Goal: Task Accomplishment & Management: Complete application form

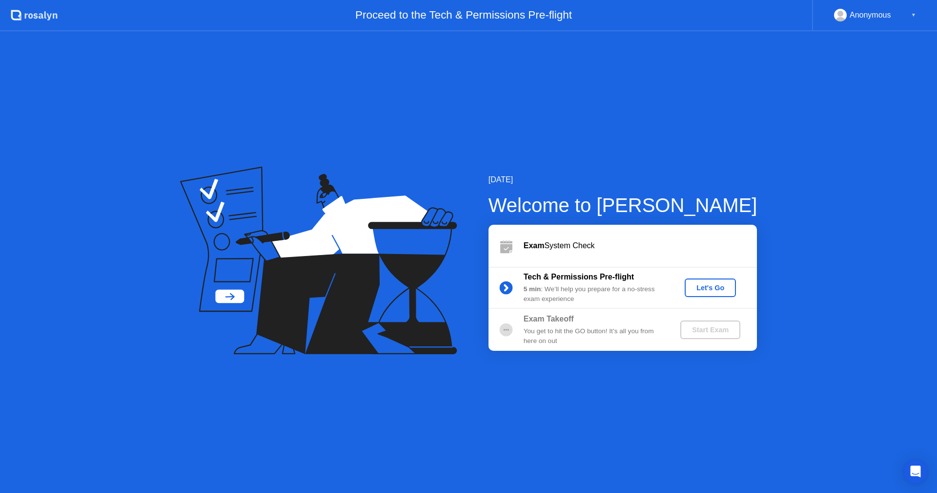
click at [715, 281] on button "Let's Go" at bounding box center [710, 287] width 51 height 19
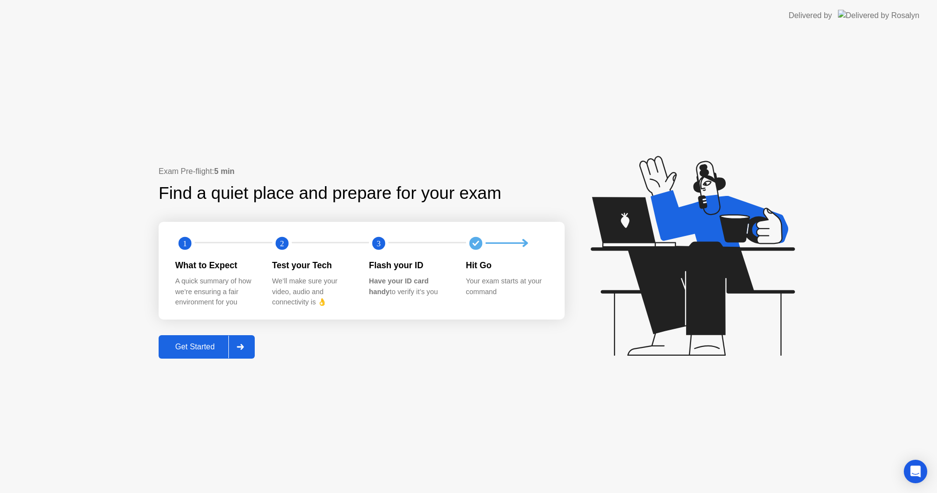
click at [180, 346] on div "Get Started" at bounding box center [195, 346] width 67 height 9
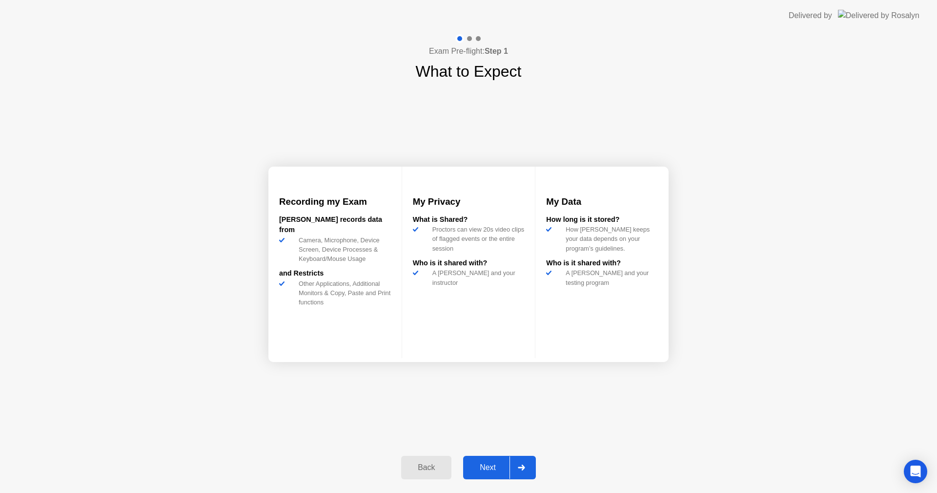
click at [485, 469] on div "Next" at bounding box center [487, 467] width 43 height 9
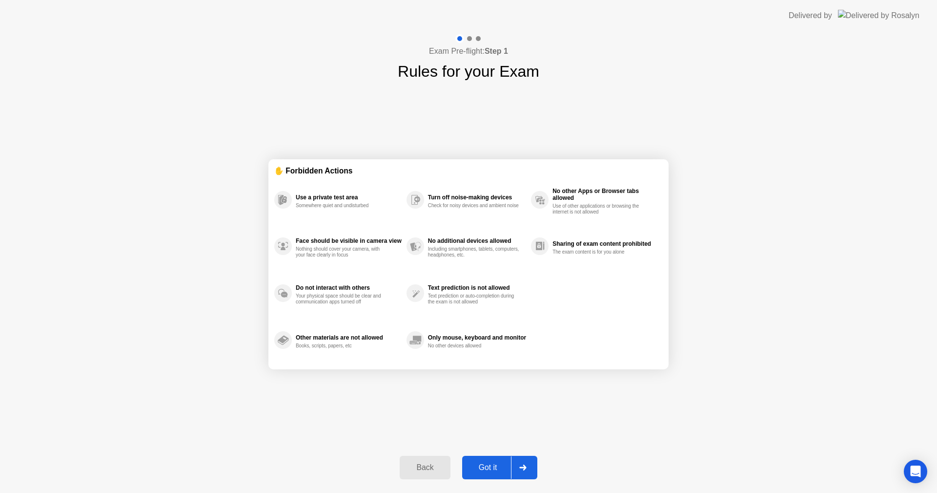
click at [491, 464] on div "Got it" at bounding box center [488, 467] width 46 height 9
select select "**********"
select select "*******"
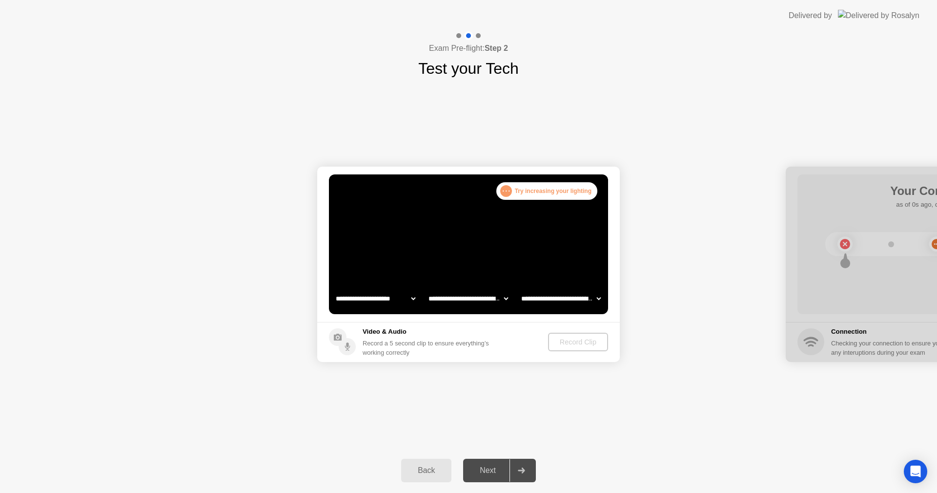
click at [488, 467] on div "Next" at bounding box center [487, 470] width 43 height 9
click at [524, 468] on div at bounding box center [521, 470] width 23 height 22
click at [484, 470] on div "Next" at bounding box center [487, 470] width 43 height 9
click at [505, 296] on select "**********" at bounding box center [468, 299] width 83 height 20
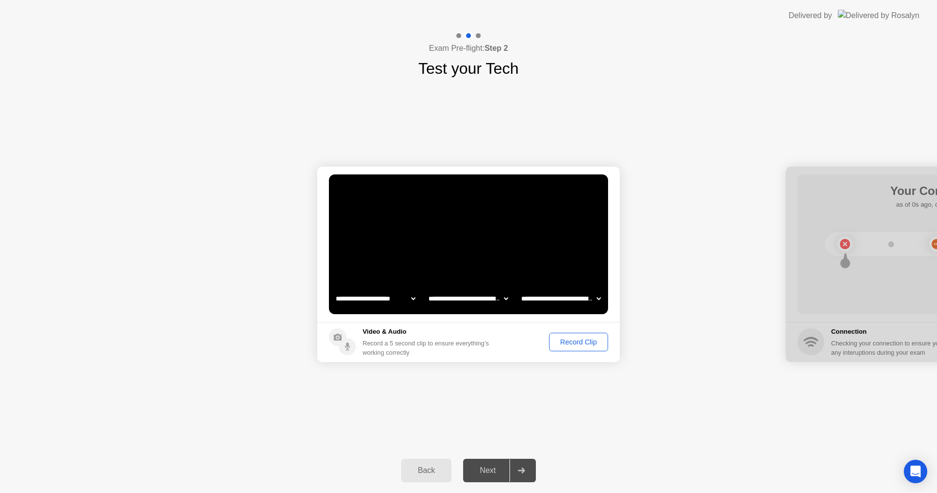
click at [576, 342] on div "Record Clip" at bounding box center [579, 342] width 52 height 8
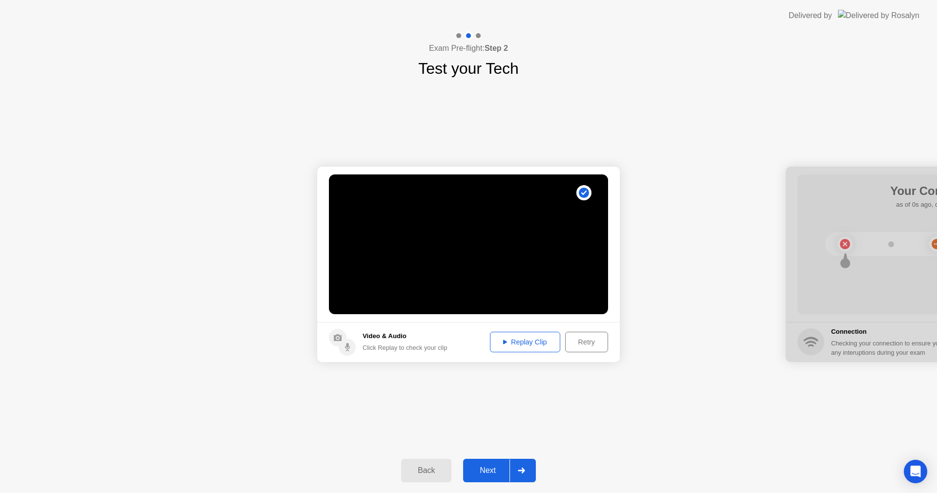
click at [520, 342] on div "Replay Clip" at bounding box center [525, 342] width 63 height 8
click at [487, 466] on div "Next" at bounding box center [487, 470] width 43 height 9
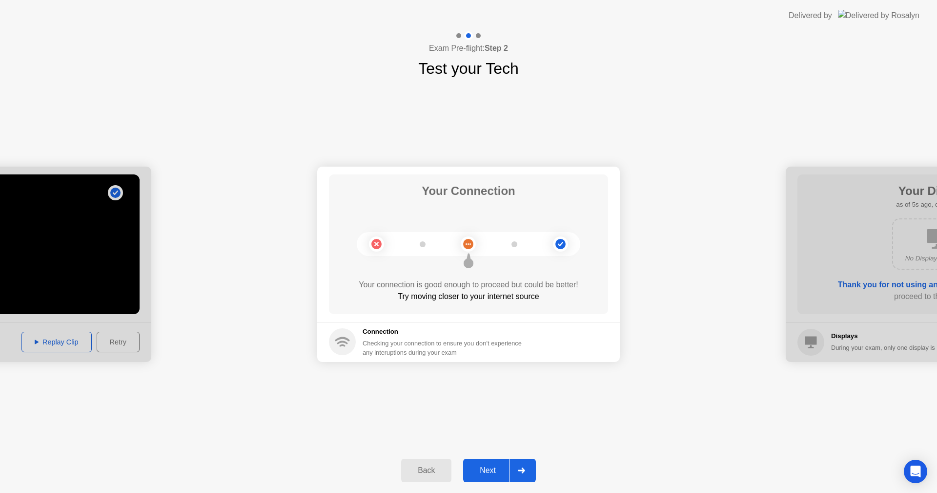
click at [486, 467] on div "Next" at bounding box center [487, 470] width 43 height 9
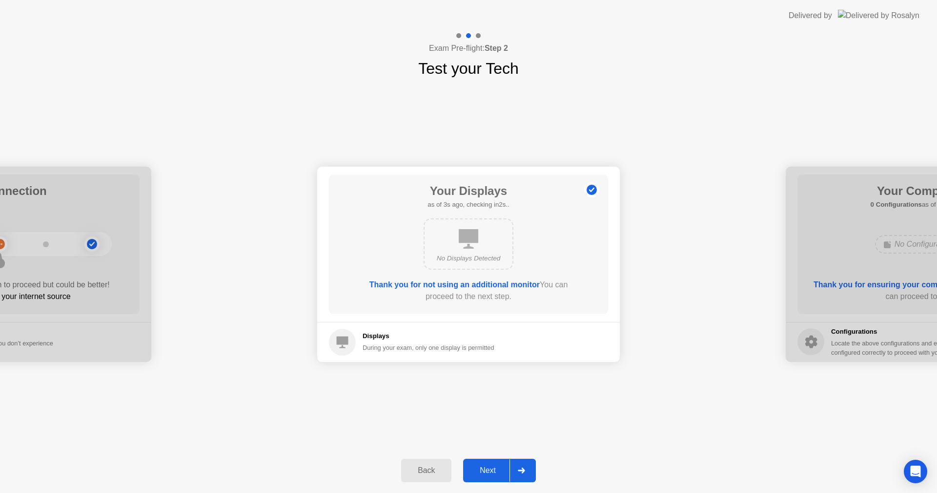
click at [487, 469] on div "Next" at bounding box center [487, 470] width 43 height 9
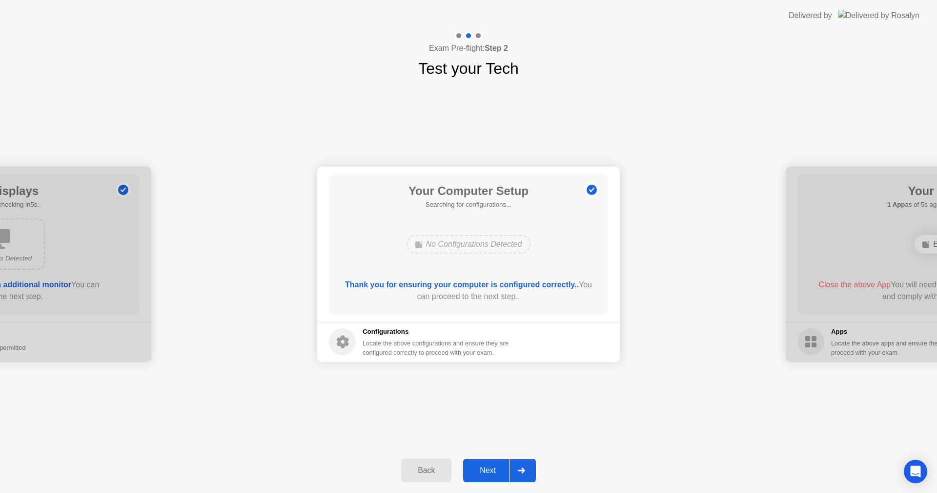
click at [488, 473] on div "Next" at bounding box center [487, 470] width 43 height 9
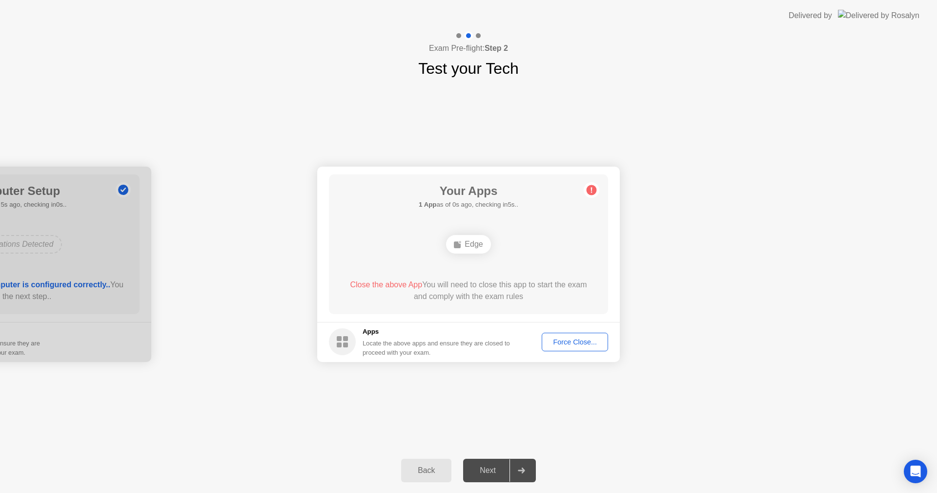
click at [594, 345] on div "Force Close..." at bounding box center [575, 342] width 60 height 8
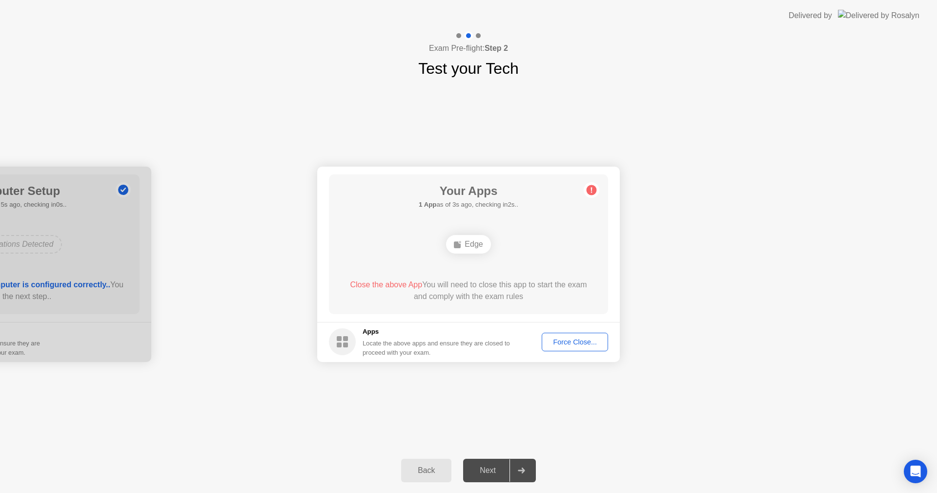
click at [495, 466] on div "Next" at bounding box center [487, 470] width 43 height 9
click at [586, 340] on div "Force Close..." at bounding box center [575, 342] width 60 height 8
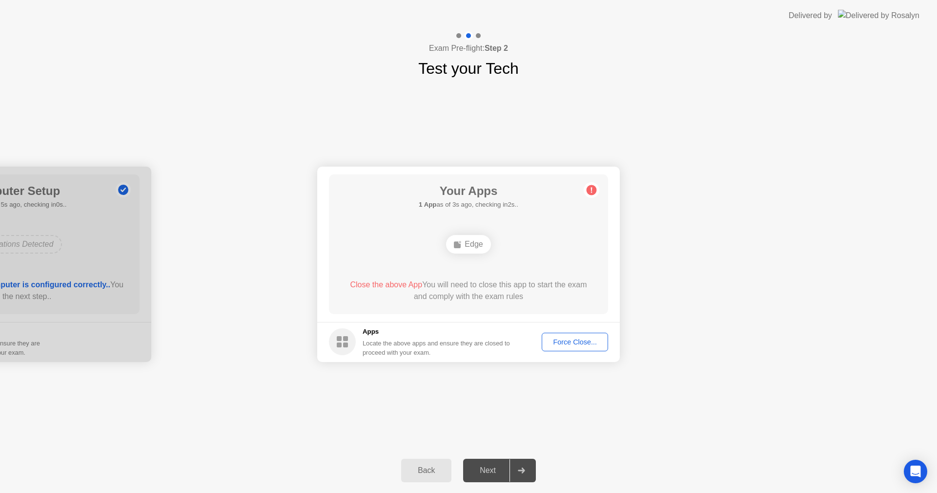
click at [488, 469] on div "Next" at bounding box center [487, 470] width 43 height 9
click at [589, 340] on div "Force Close..." at bounding box center [575, 342] width 60 height 8
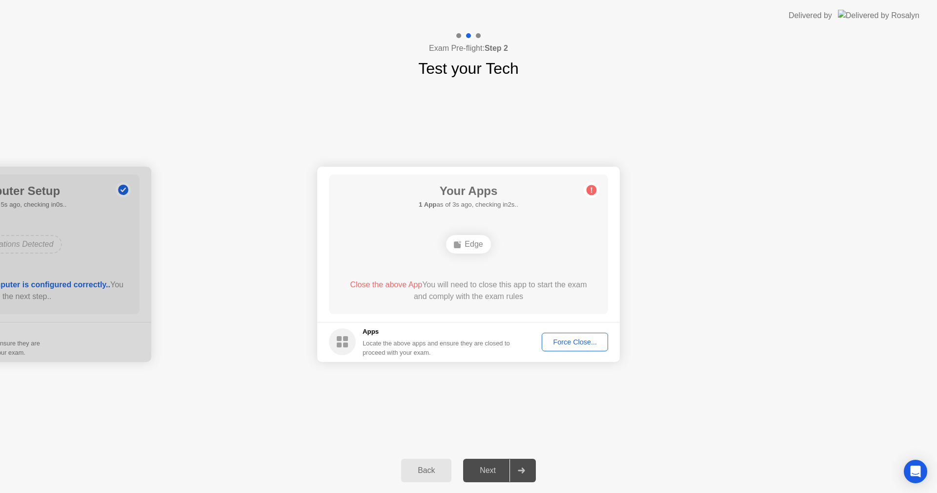
click at [496, 471] on div "Next" at bounding box center [487, 470] width 43 height 9
click at [531, 467] on div at bounding box center [521, 470] width 23 height 22
click at [568, 341] on div "Force Close..." at bounding box center [575, 342] width 60 height 8
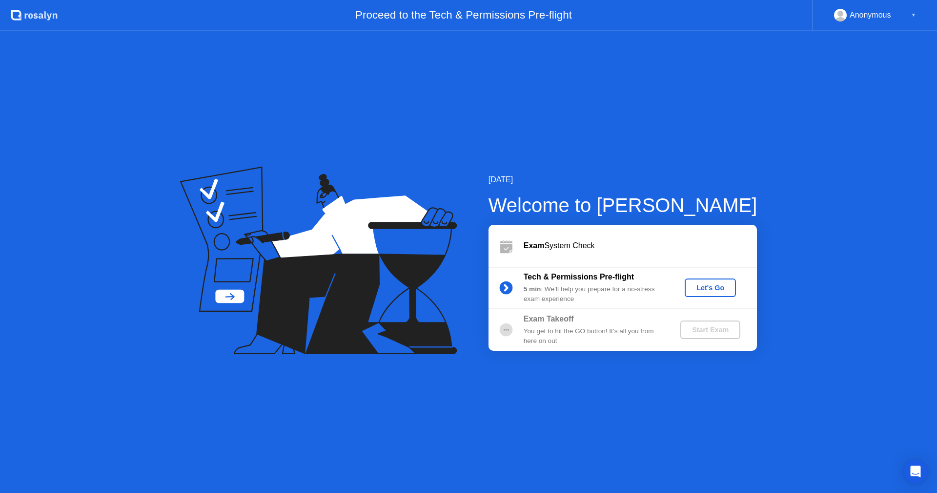
click at [713, 284] on div "Let's Go" at bounding box center [710, 288] width 43 height 8
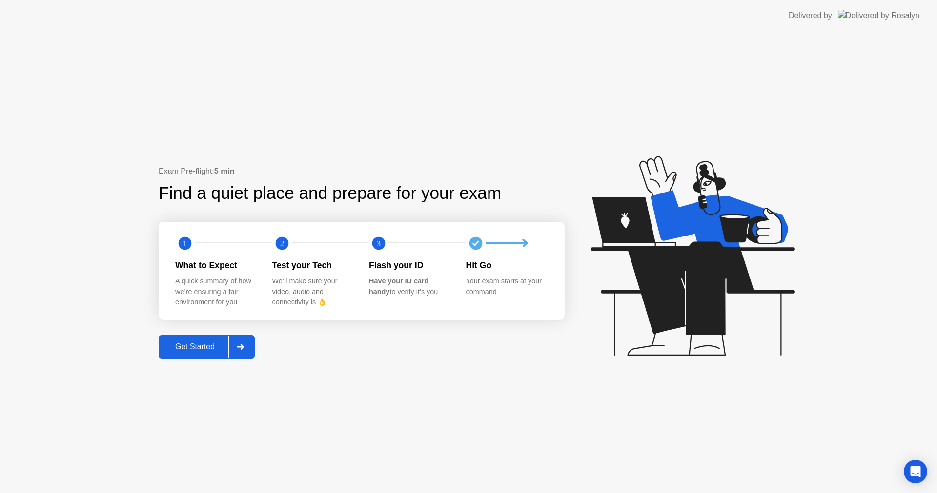
click at [203, 342] on div "Get Started" at bounding box center [195, 346] width 67 height 9
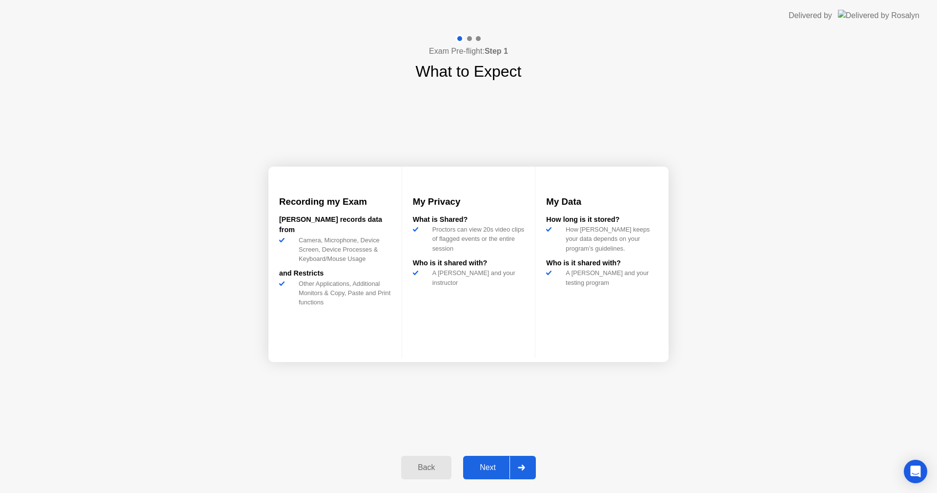
click at [494, 467] on div "Next" at bounding box center [487, 467] width 43 height 9
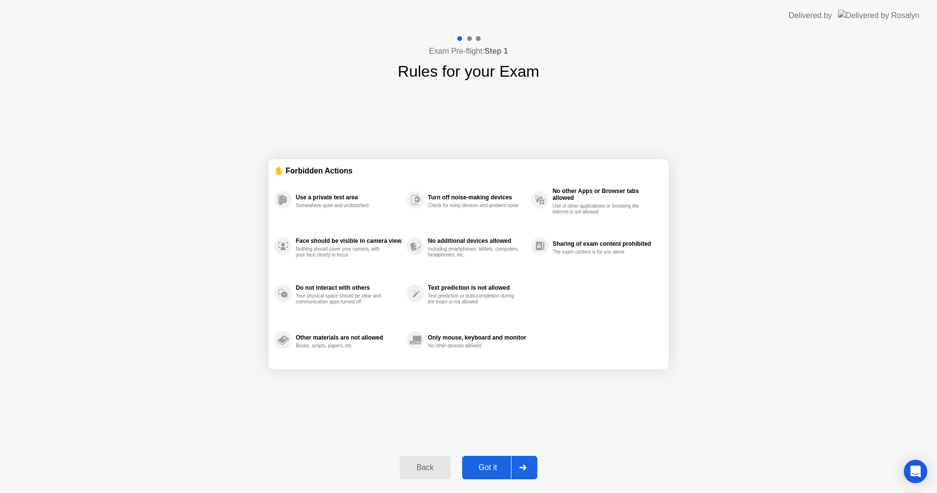
click at [491, 467] on div "Got it" at bounding box center [488, 467] width 46 height 9
select select "**********"
select select "*******"
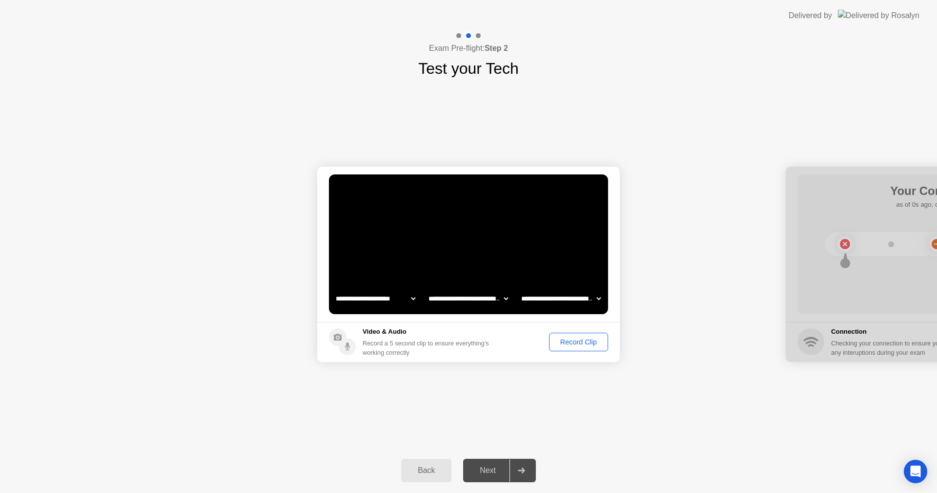
drag, startPoint x: 581, startPoint y: 339, endPoint x: 623, endPoint y: 358, distance: 45.9
click at [585, 342] on div "Record Clip" at bounding box center [579, 342] width 52 height 8
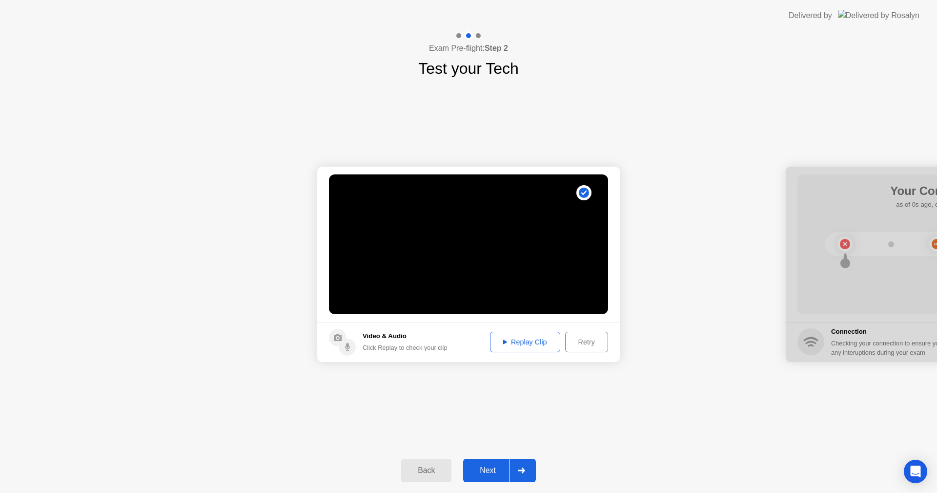
click at [583, 339] on div "Retry" at bounding box center [587, 342] width 36 height 8
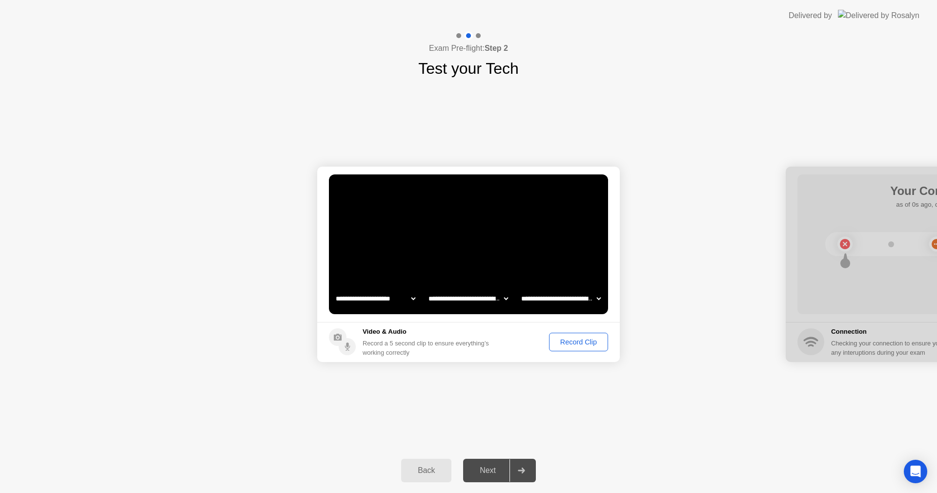
click at [583, 341] on div "Record Clip" at bounding box center [579, 342] width 52 height 8
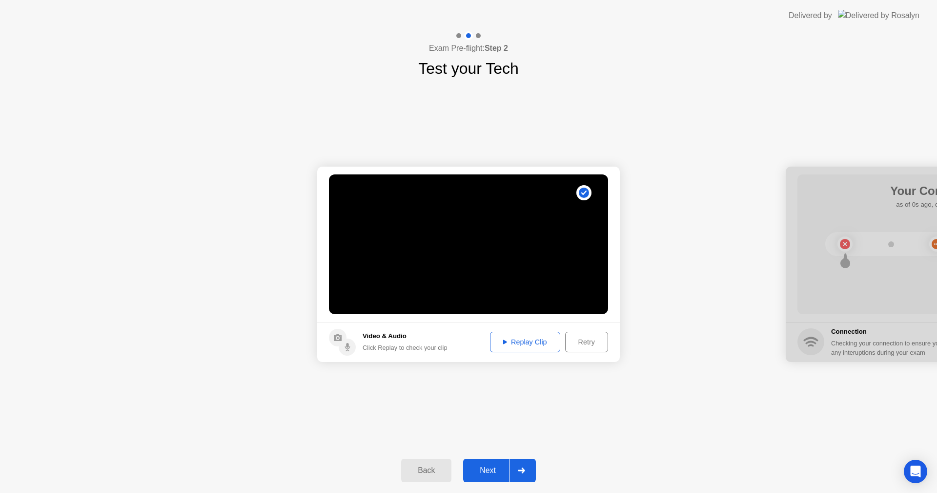
click at [534, 345] on div "Replay Clip" at bounding box center [525, 342] width 63 height 8
click at [487, 468] on div "Next" at bounding box center [487, 470] width 43 height 9
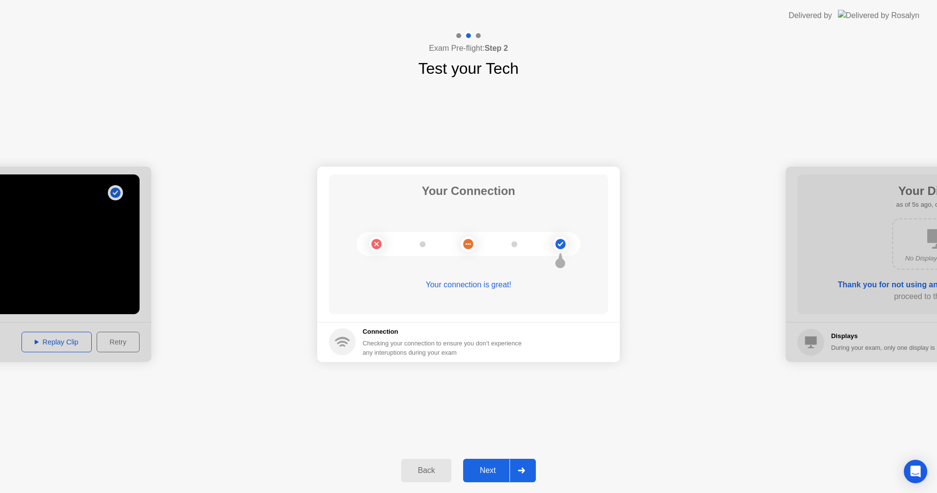
click at [483, 466] on div "Next" at bounding box center [487, 470] width 43 height 9
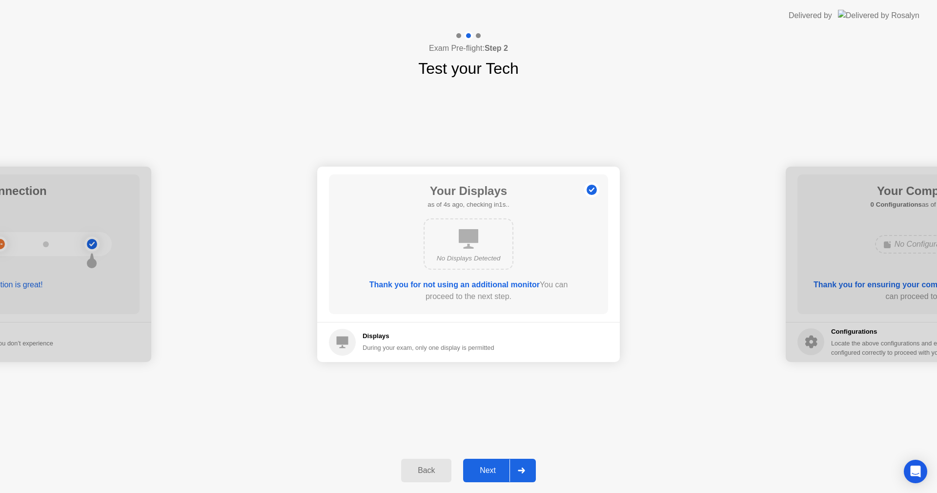
click at [490, 466] on div "Next" at bounding box center [487, 470] width 43 height 9
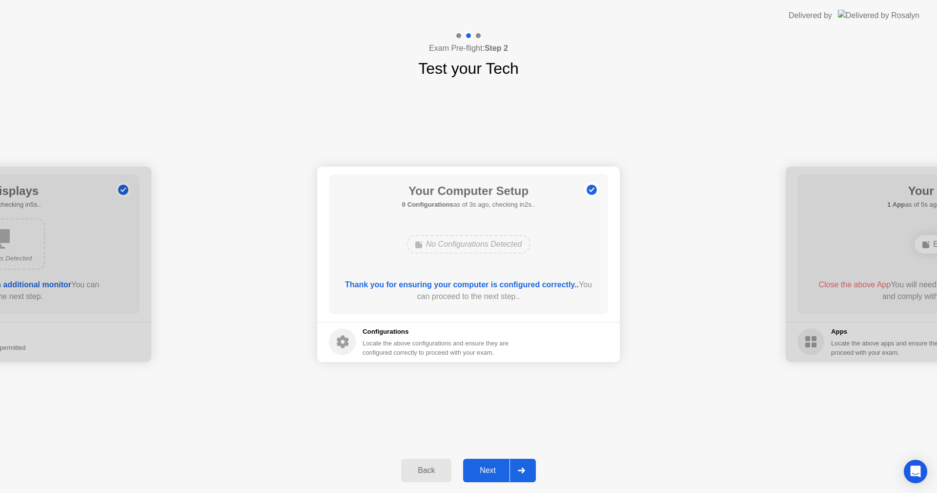
click at [485, 466] on div "Next" at bounding box center [487, 470] width 43 height 9
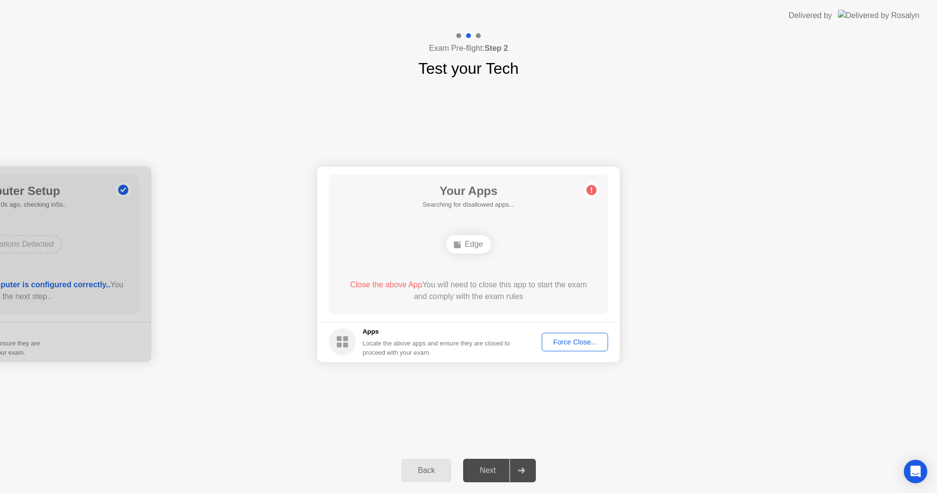
click at [485, 467] on div "Next" at bounding box center [487, 470] width 43 height 9
click at [580, 341] on div "Force Close..." at bounding box center [575, 342] width 60 height 8
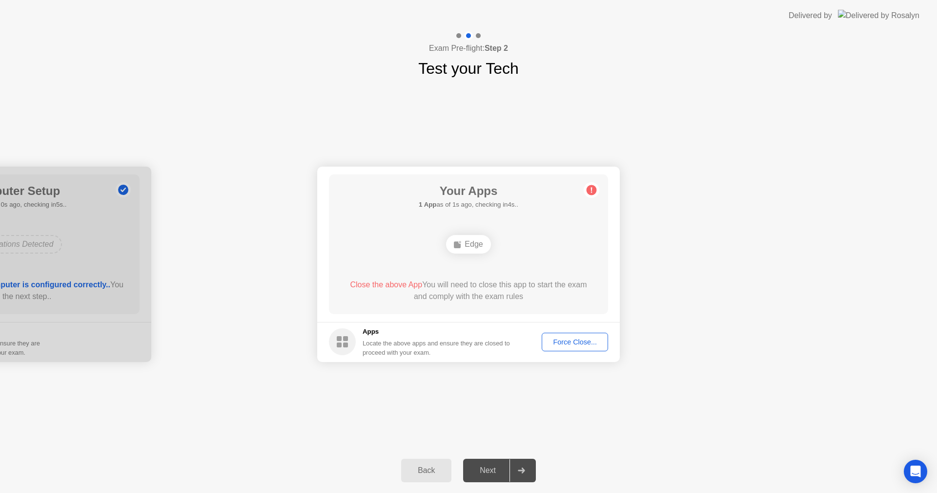
click at [493, 469] on div "Next" at bounding box center [487, 470] width 43 height 9
click at [527, 471] on div at bounding box center [521, 470] width 23 height 22
click at [465, 235] on div "Edge" at bounding box center [464, 240] width 44 height 19
click at [336, 339] on rect at bounding box center [335, 340] width 5 height 5
click at [486, 459] on div "Next" at bounding box center [483, 462] width 43 height 9
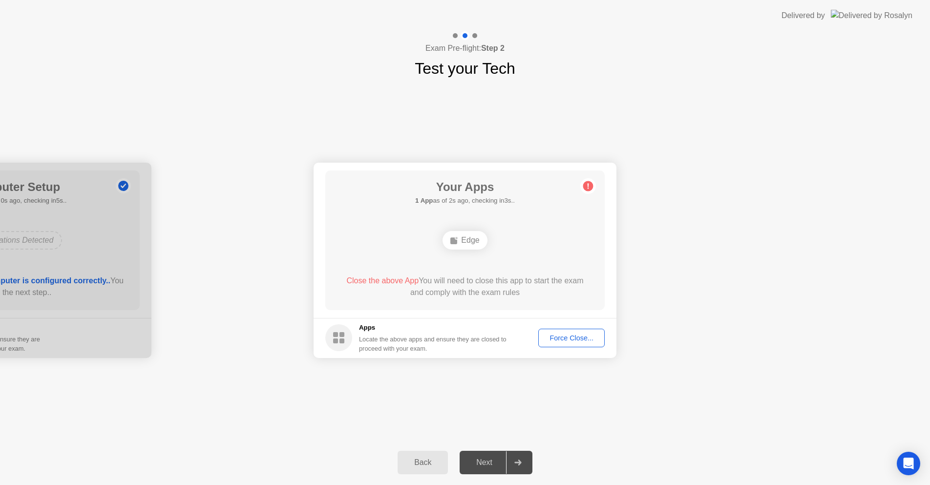
click at [580, 336] on div "Force Close..." at bounding box center [571, 338] width 60 height 8
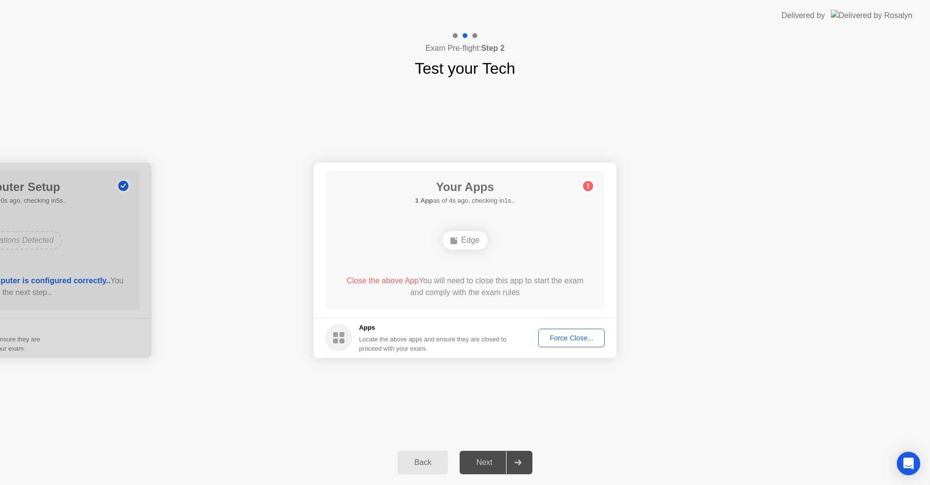
click at [577, 341] on div "Force Close..." at bounding box center [571, 338] width 60 height 8
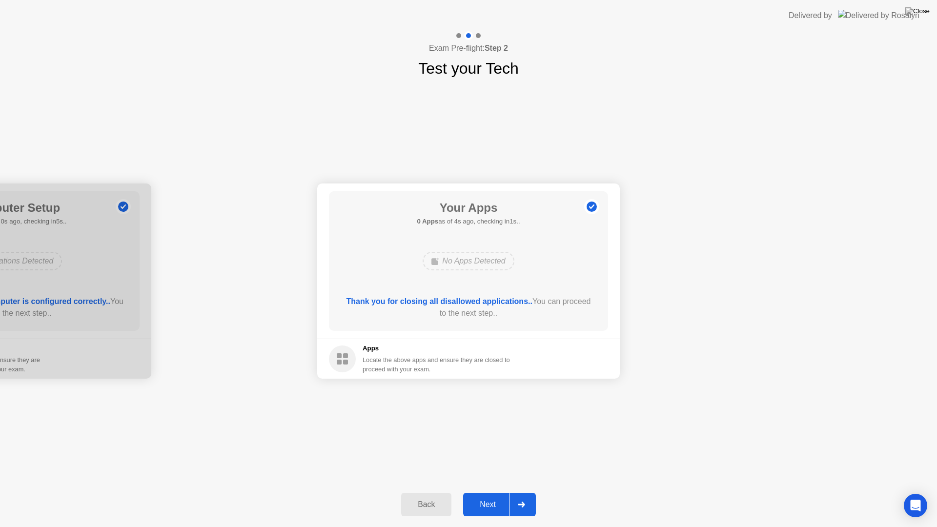
click at [497, 492] on div "Next" at bounding box center [487, 504] width 43 height 9
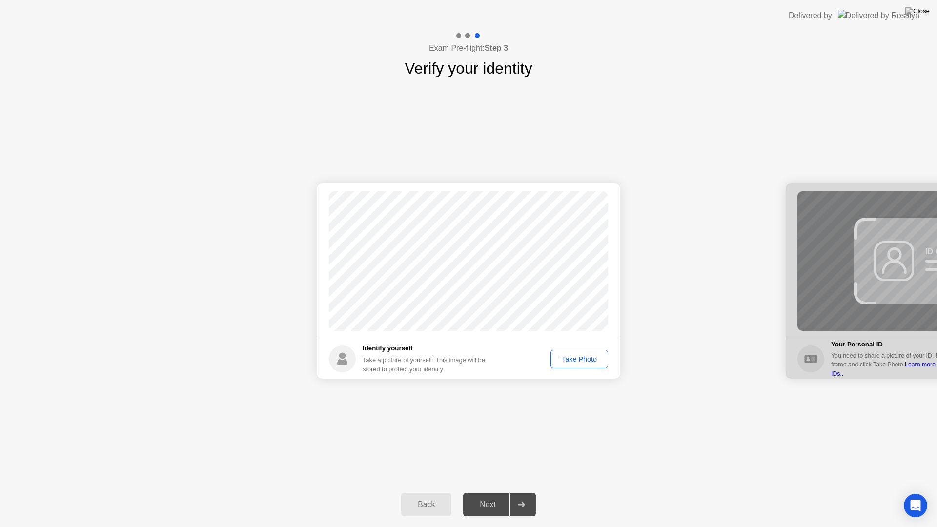
click at [589, 356] on div "Take Photo" at bounding box center [579, 359] width 51 height 8
click at [494, 492] on div "Next" at bounding box center [487, 504] width 43 height 9
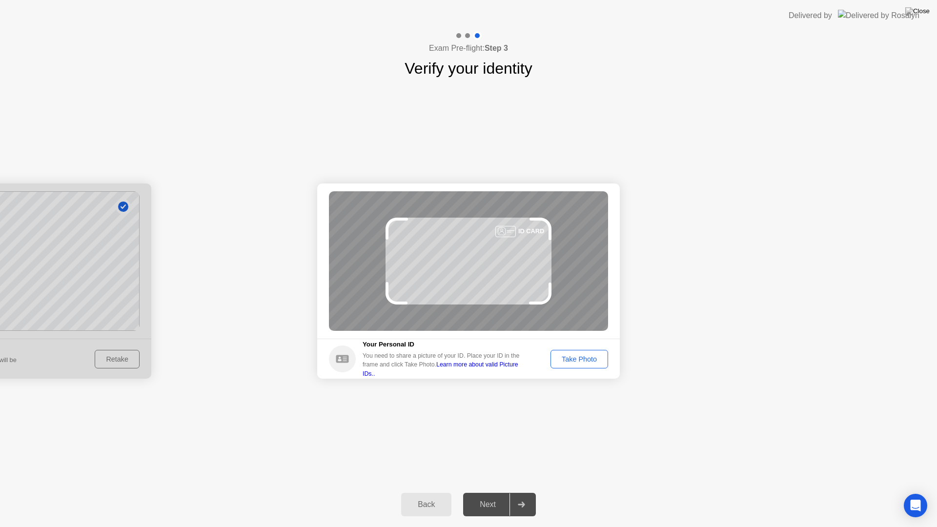
click at [469, 268] on div "ID CARD" at bounding box center [468, 261] width 279 height 140
click at [577, 355] on div "Take Photo" at bounding box center [579, 359] width 51 height 8
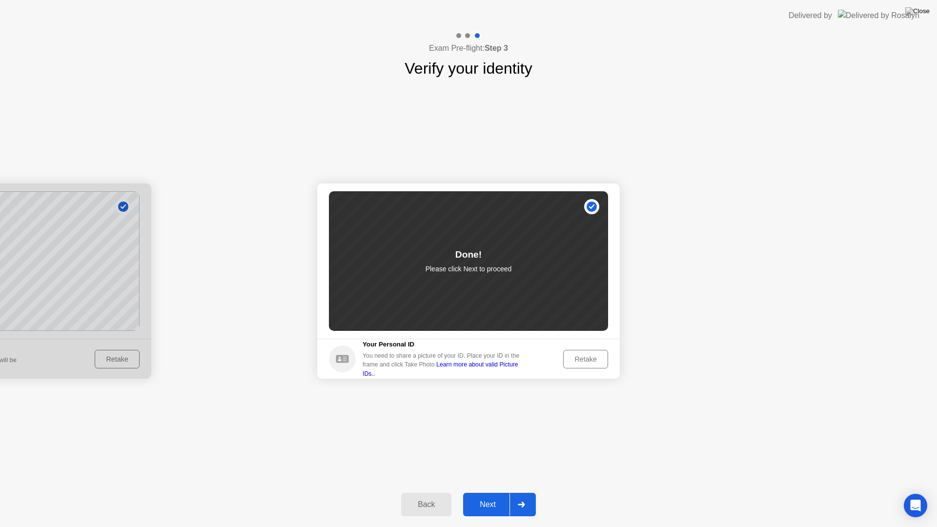
click at [489, 492] on div "Next" at bounding box center [487, 504] width 43 height 9
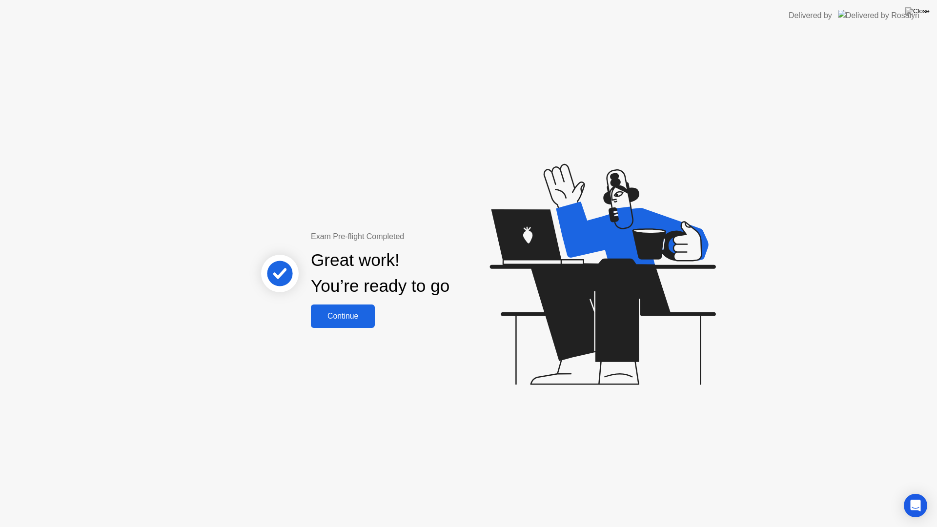
click at [353, 317] on div "Continue" at bounding box center [343, 316] width 58 height 9
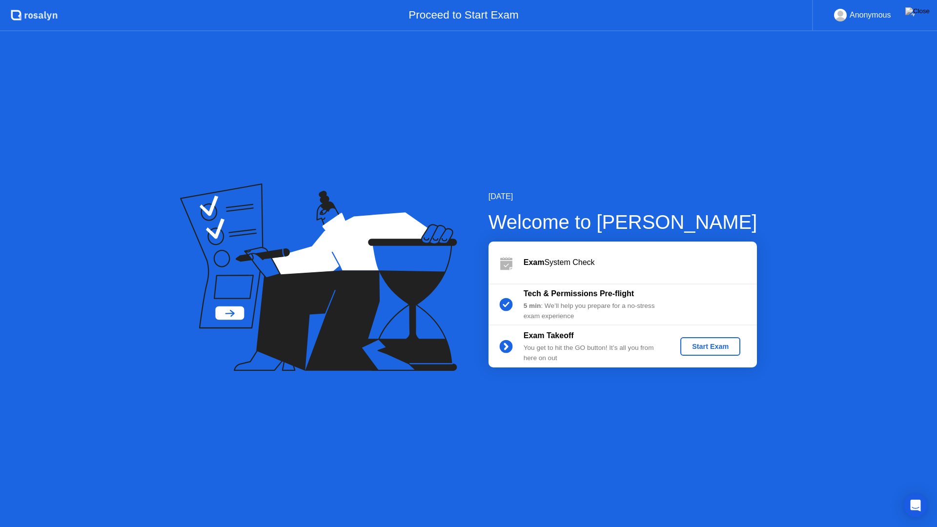
click at [715, 350] on div "Start Exam" at bounding box center [710, 347] width 52 height 8
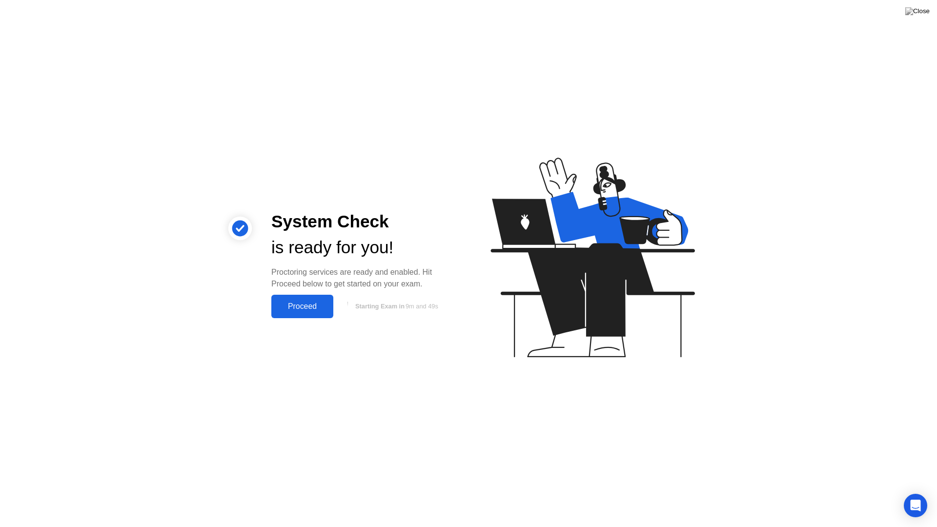
click at [307, 304] on div "Proceed" at bounding box center [302, 306] width 56 height 9
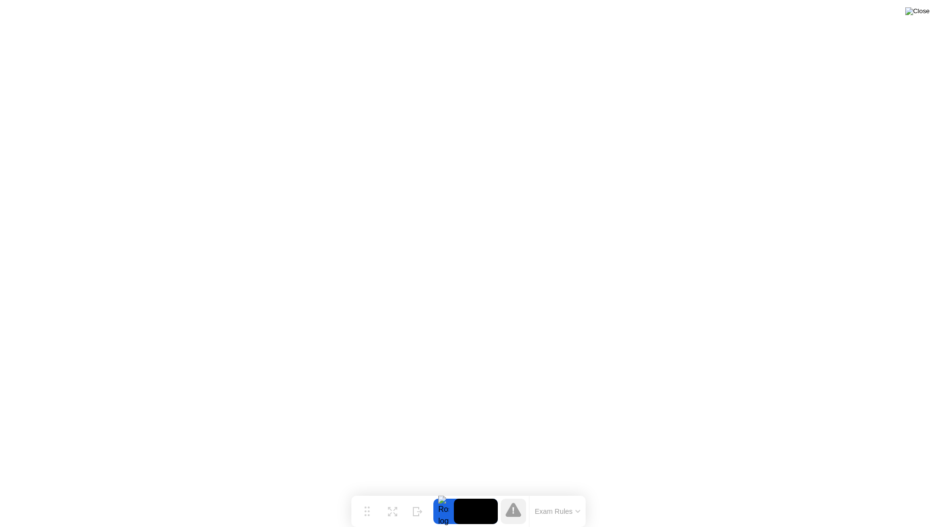
click at [925, 15] on img at bounding box center [918, 11] width 24 height 8
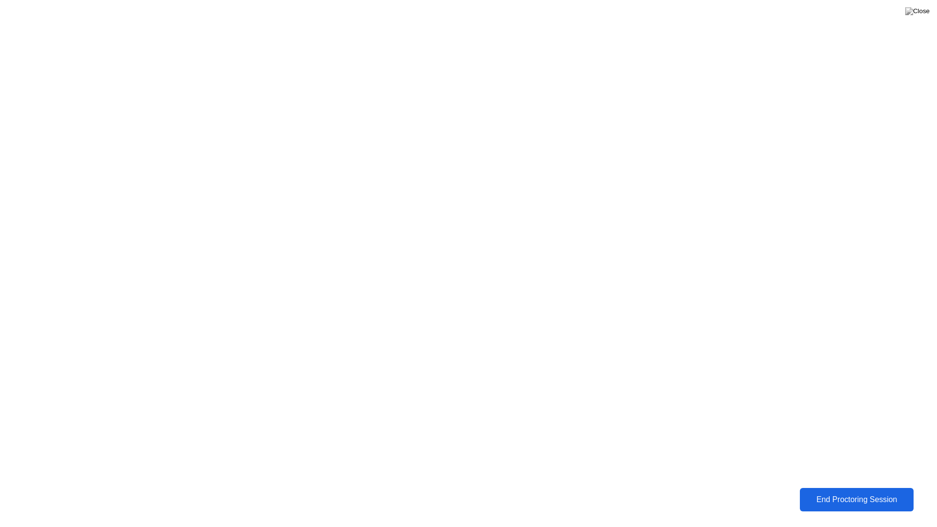
click at [874, 492] on div "End Proctoring Session" at bounding box center [857, 500] width 108 height 9
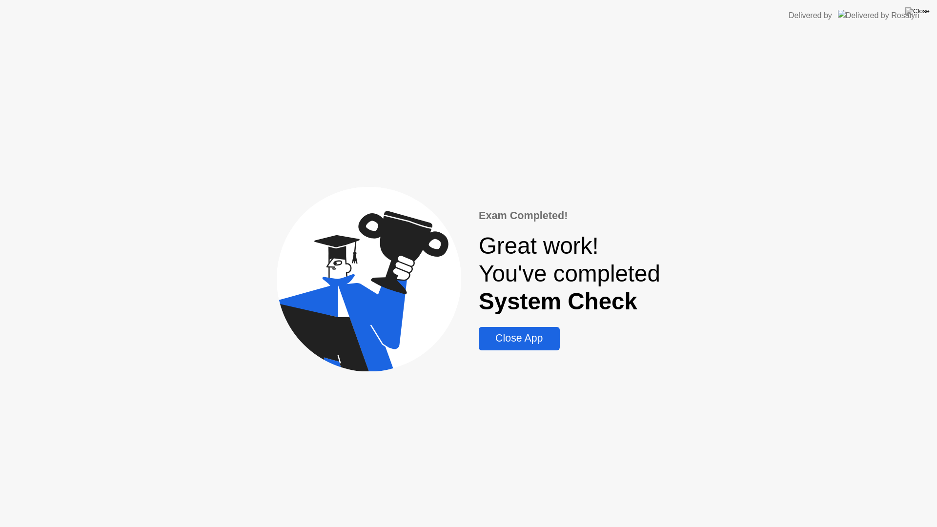
click at [517, 339] on div "Close App" at bounding box center [519, 338] width 75 height 12
